Goal: Information Seeking & Learning: Learn about a topic

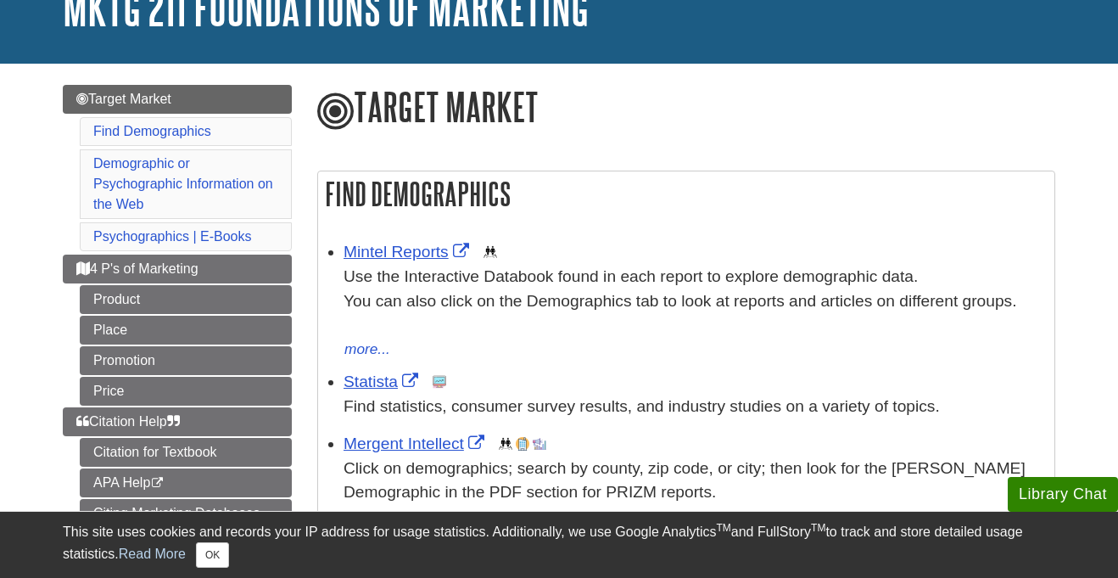
scroll to position [126, 0]
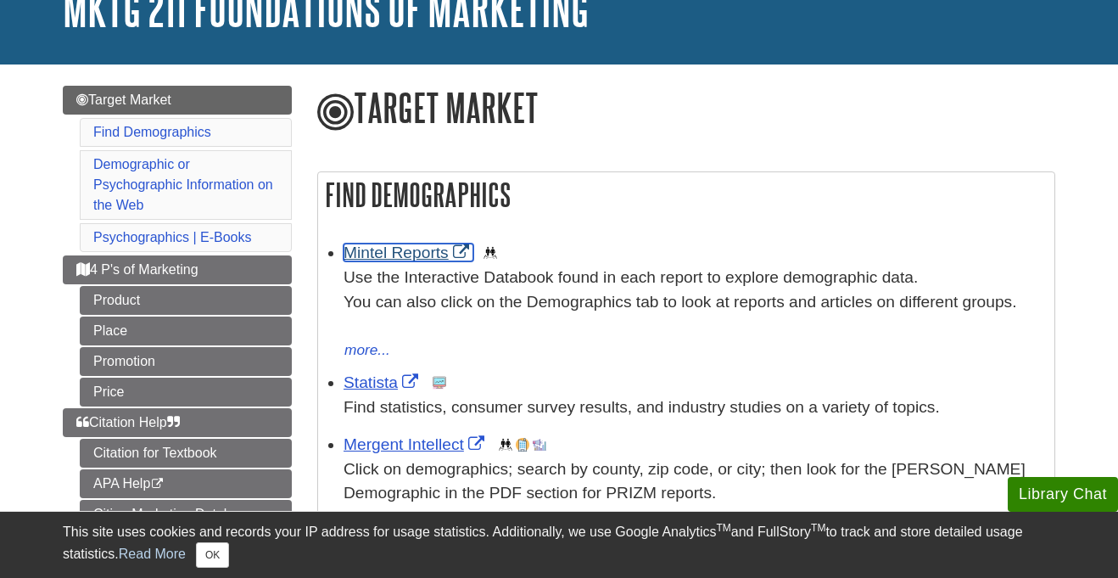
click at [420, 254] on link "Mintel Reports" at bounding box center [409, 252] width 130 height 18
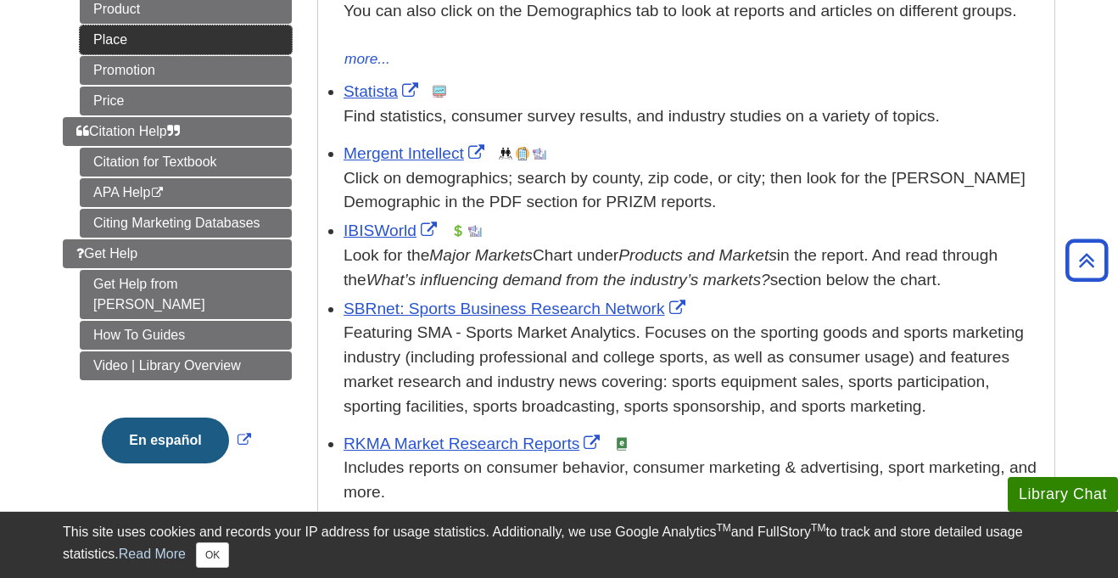
scroll to position [417, 0]
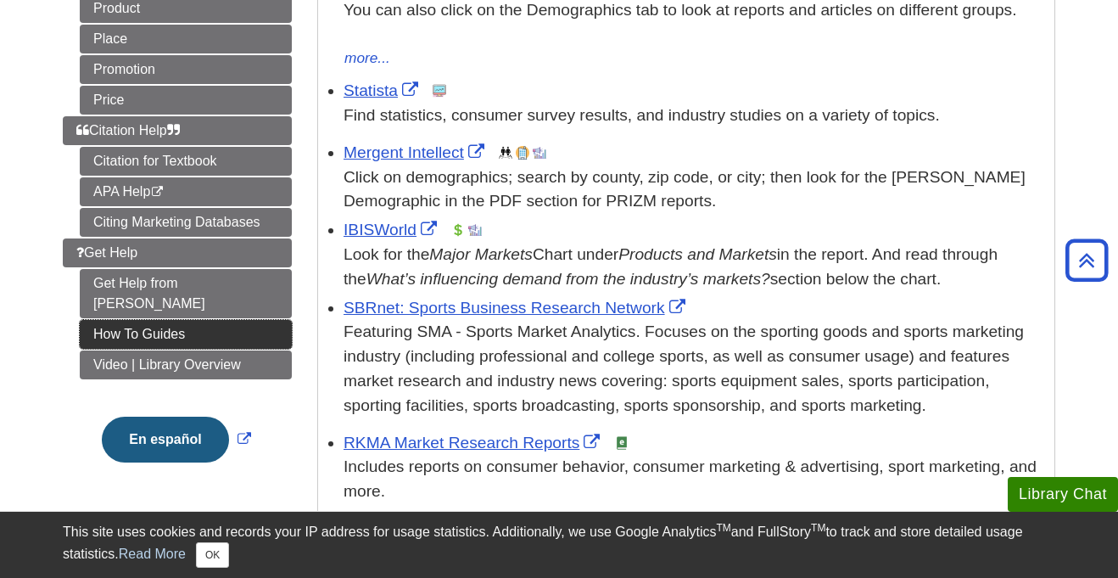
click at [208, 320] on link "How To Guides" at bounding box center [186, 334] width 212 height 29
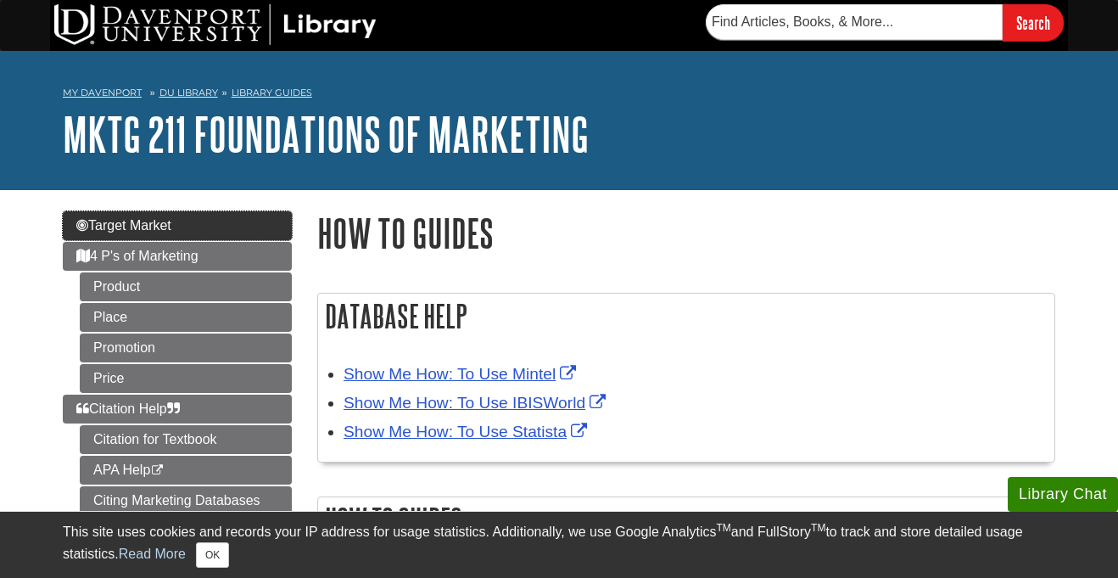
click at [232, 231] on link "Target Market" at bounding box center [177, 225] width 229 height 29
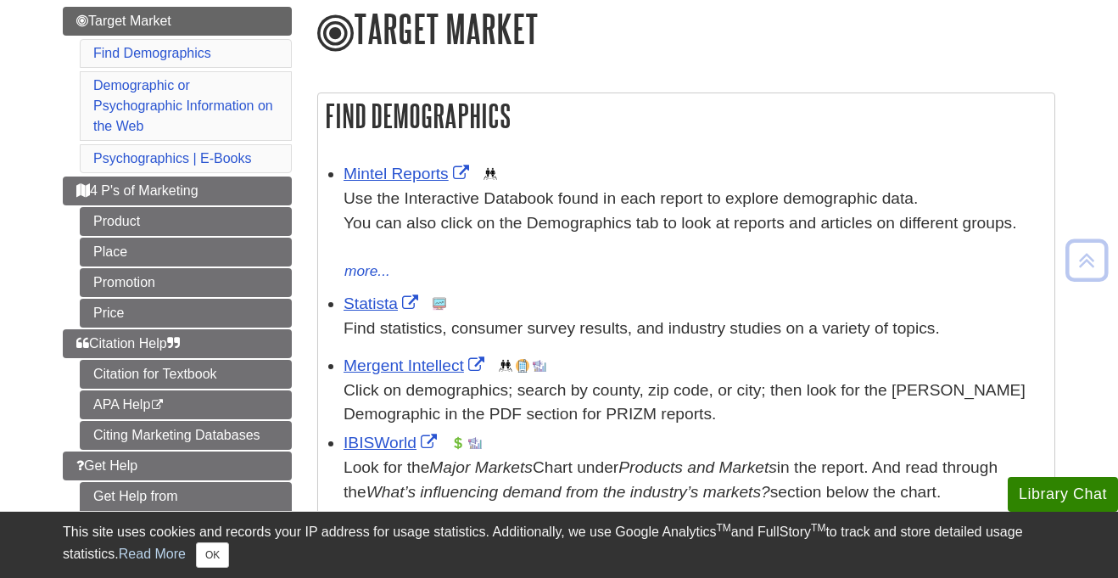
scroll to position [199, 0]
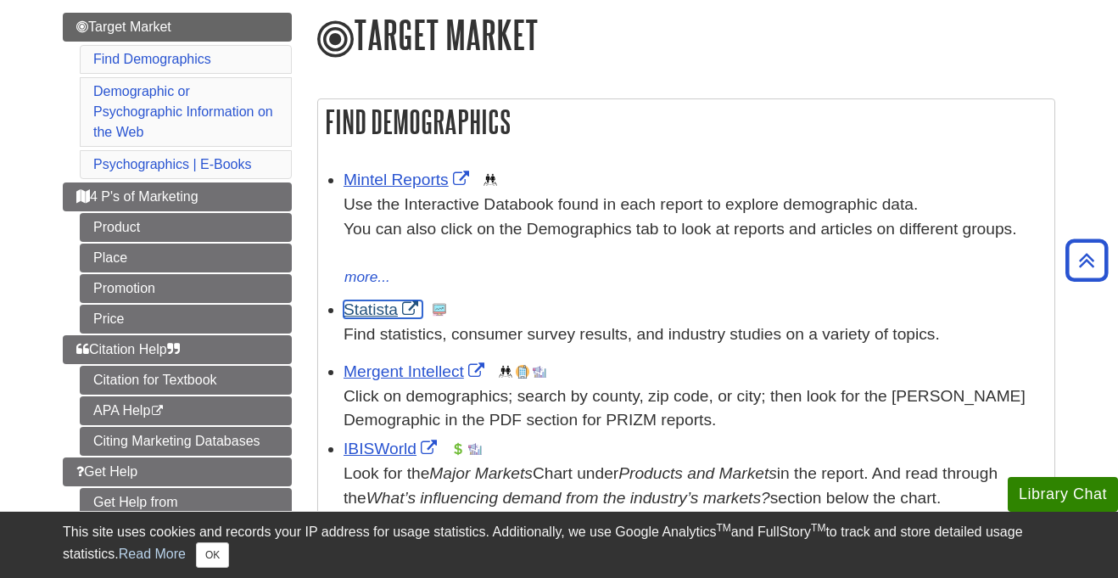
click at [370, 316] on link "Statista" at bounding box center [383, 309] width 79 height 18
click at [400, 445] on link "IBISWorld" at bounding box center [393, 448] width 98 height 18
